Goal: Find contact information: Find contact information

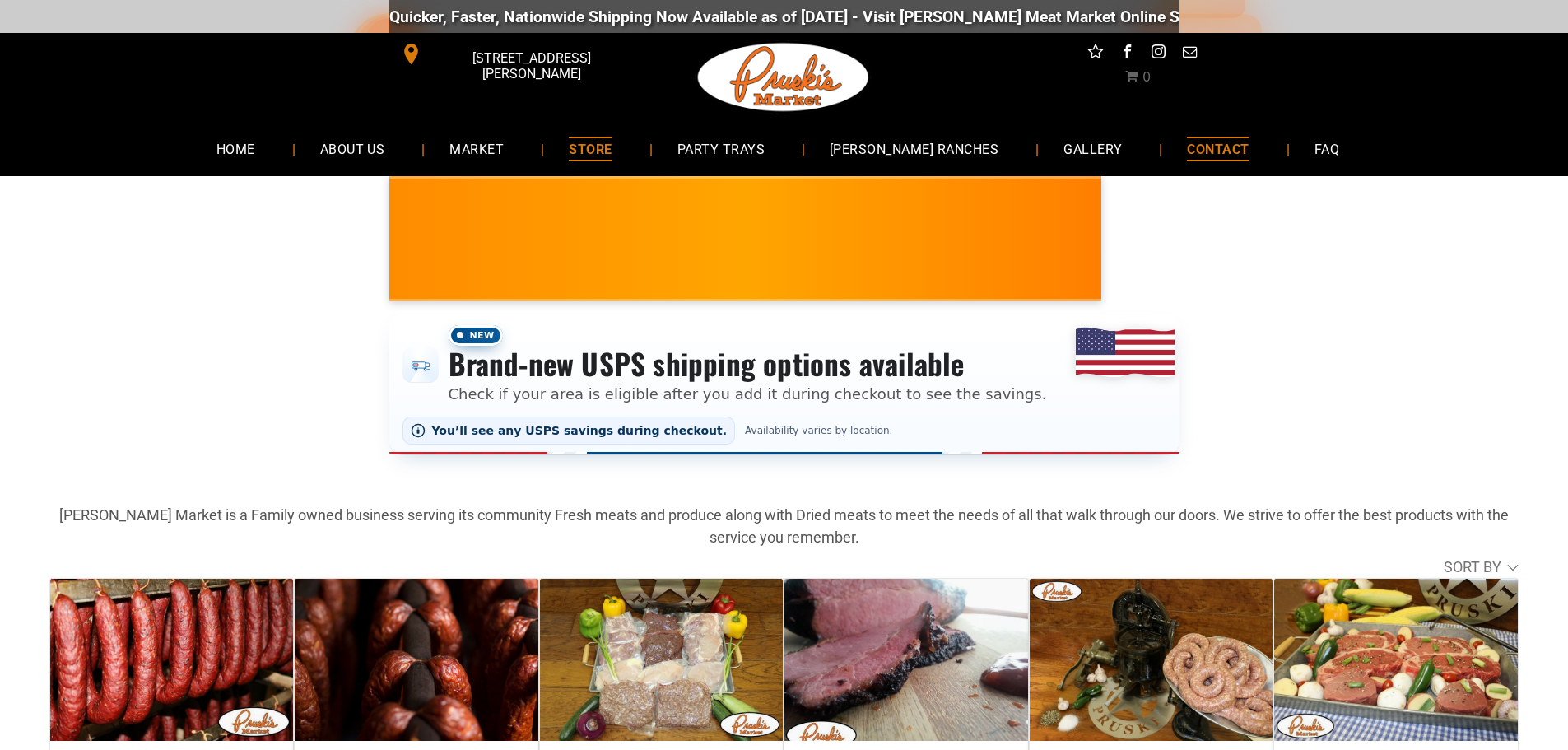
click at [1206, 148] on span "CONTACT" at bounding box center [1217, 148] width 62 height 24
